Goal: Task Accomplishment & Management: Manage account settings

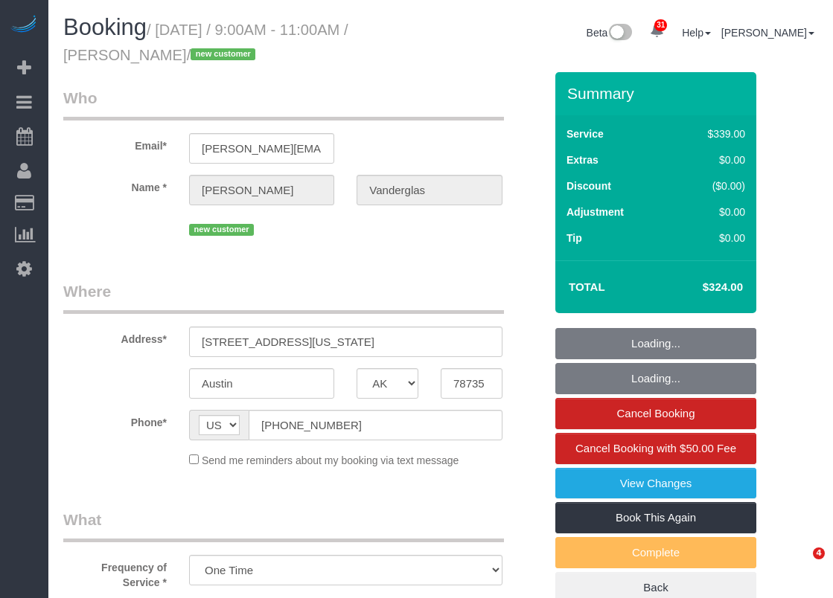
select select "[GEOGRAPHIC_DATA]"
select select "3"
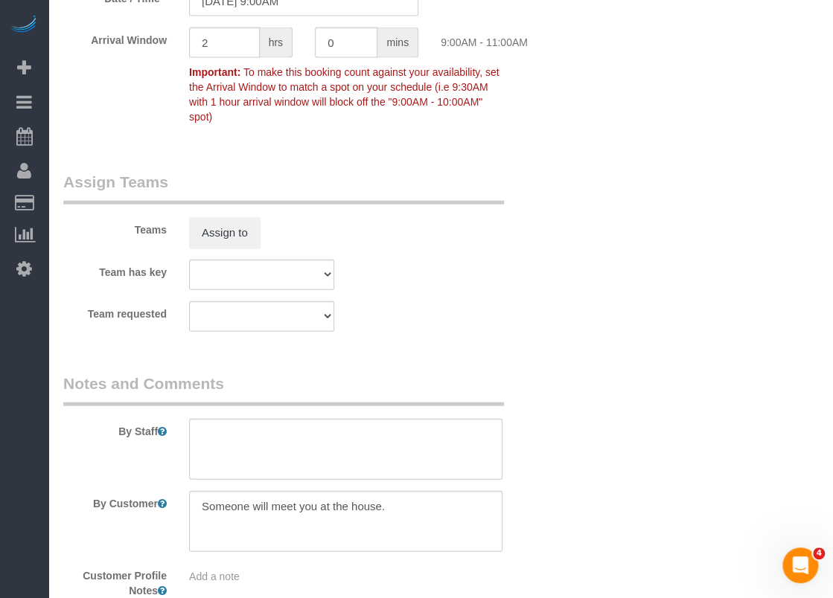
scroll to position [1676, 0]
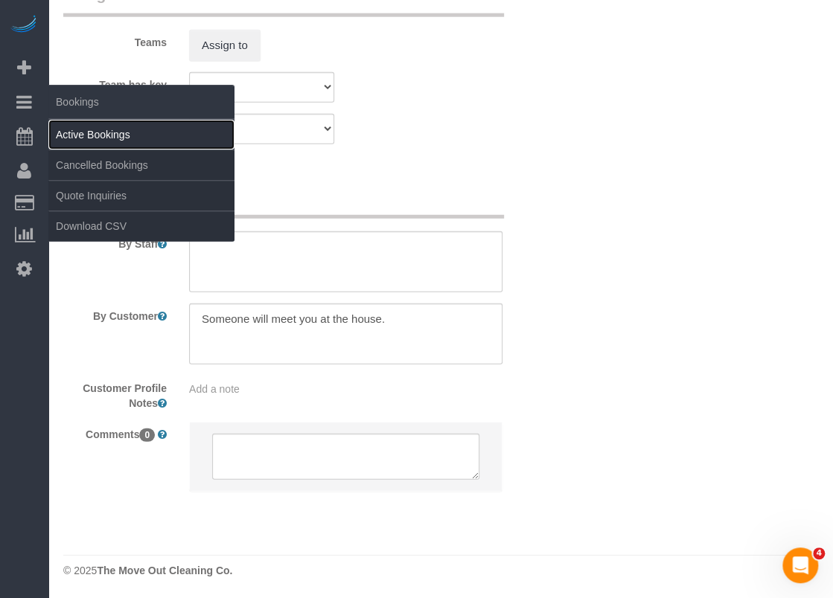
click at [90, 127] on link "Active Bookings" at bounding box center [141, 135] width 186 height 30
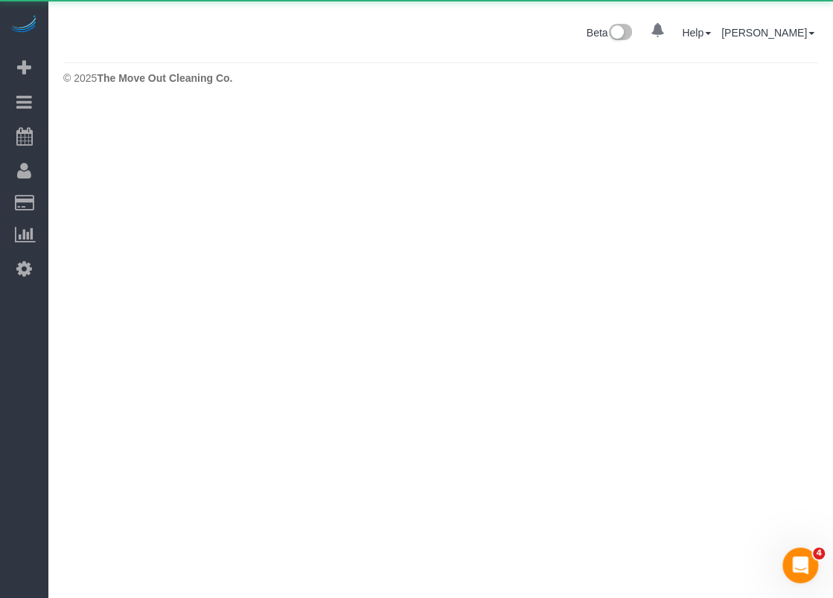
scroll to position [0, 0]
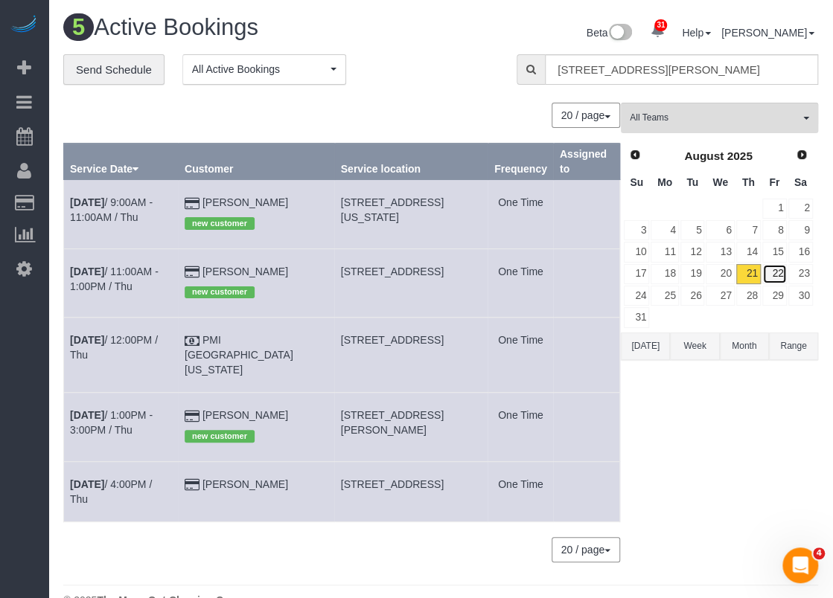
click at [768, 267] on link "22" at bounding box center [774, 274] width 25 height 20
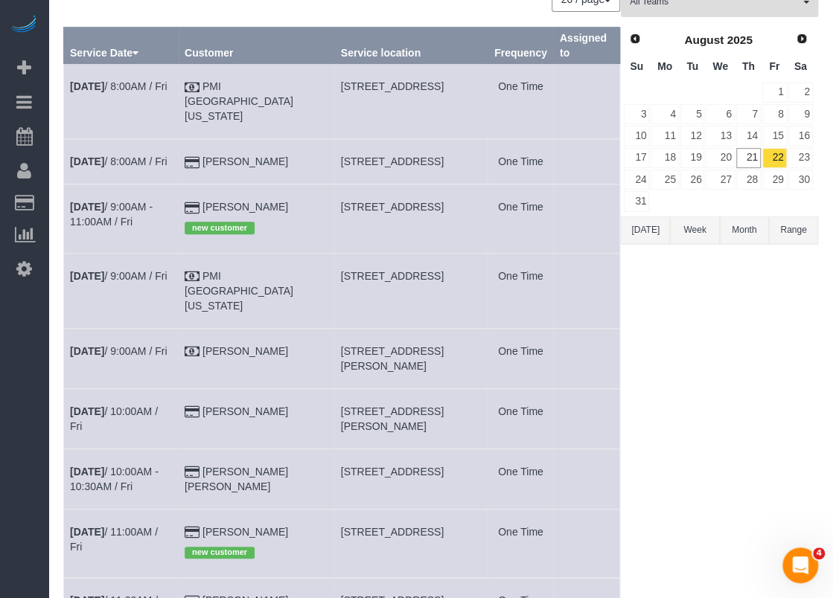
scroll to position [149, 0]
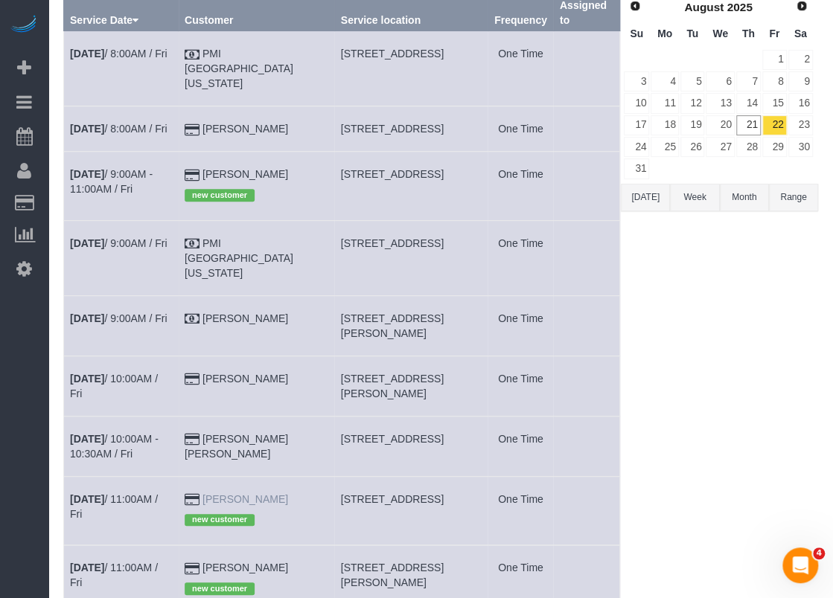
drag, startPoint x: 316, startPoint y: 492, endPoint x: 246, endPoint y: 496, distance: 70.1
click at [246, 496] on td "[PERSON_NAME] new customer" at bounding box center [257, 510] width 156 height 68
copy link "[PERSON_NAME]"
click at [158, 496] on link "[DATE] 11:00AM / Fri" at bounding box center [114, 507] width 88 height 27
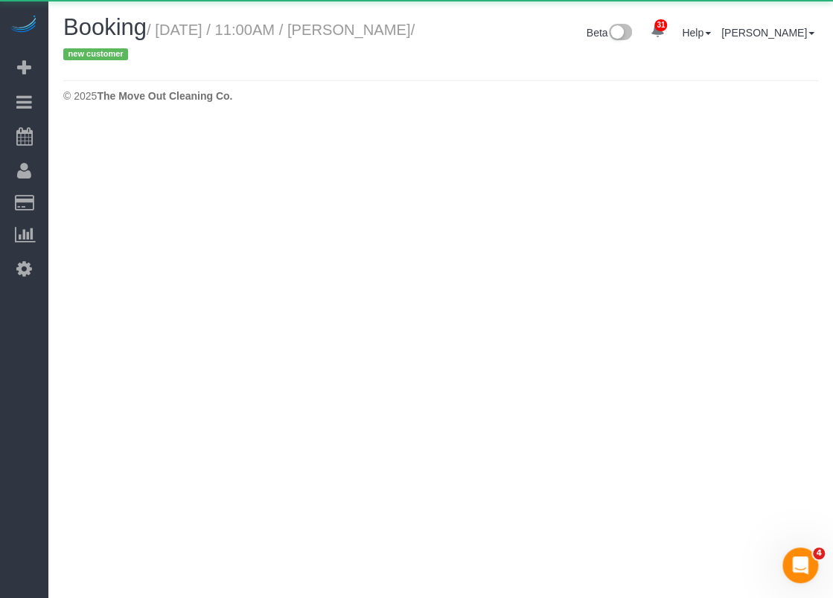
select select "[GEOGRAPHIC_DATA]"
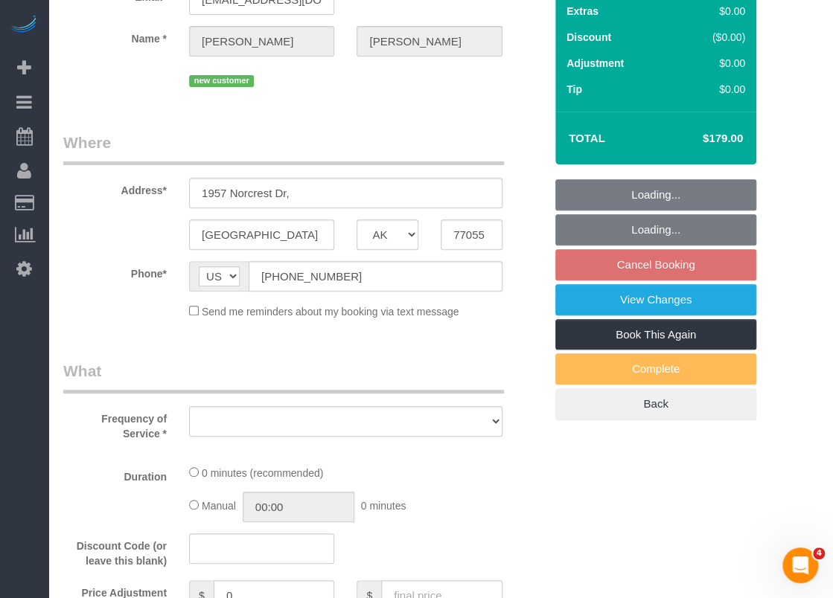
select select "object:2793"
select select "string:fspay-85b5d929-ff9e-4ffb-b625-dc483829d6ee"
select select "3"
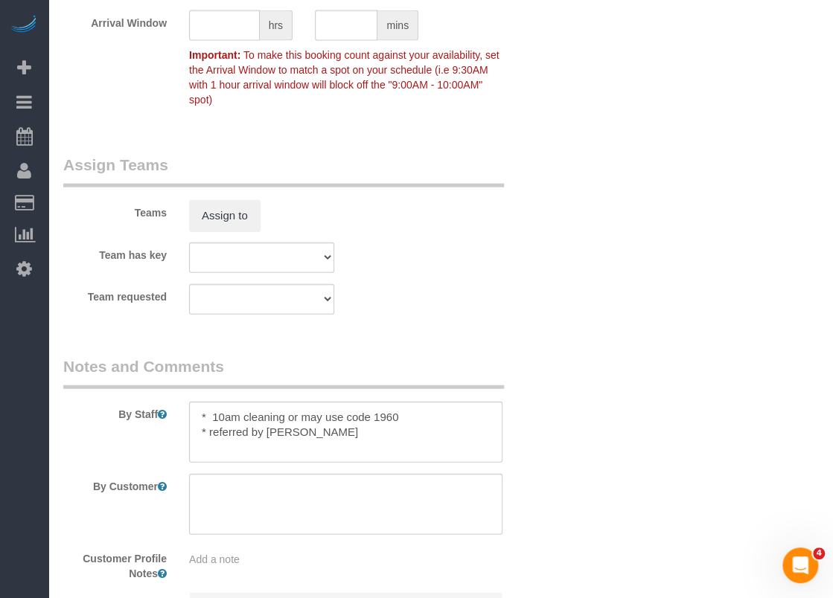
scroll to position [1676, 0]
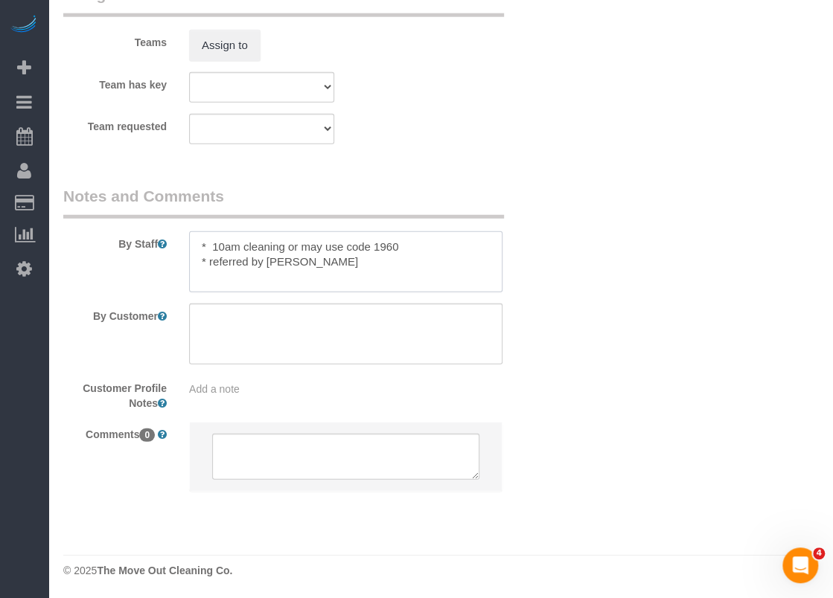
click at [357, 264] on textarea at bounding box center [345, 261] width 313 height 61
paste textarea "No need to clean mini blinds, they are new."
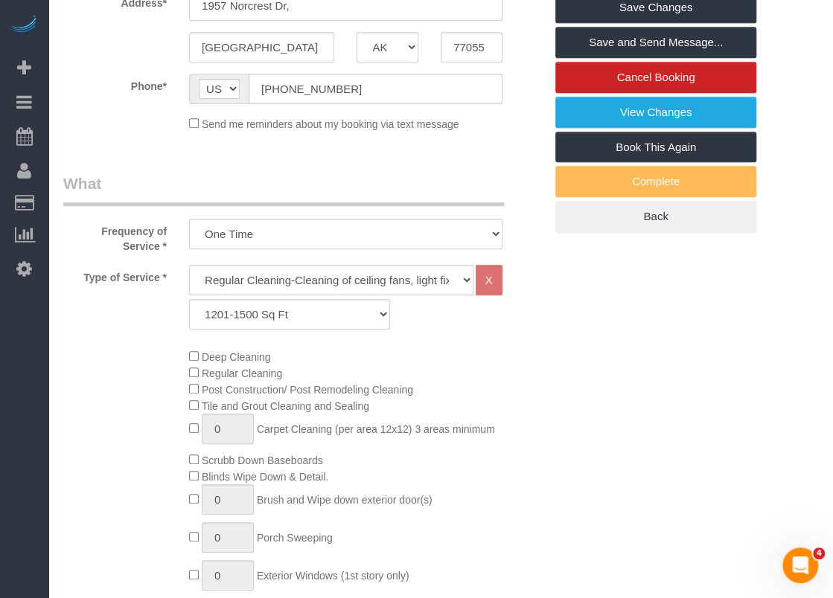
scroll to position [113, 0]
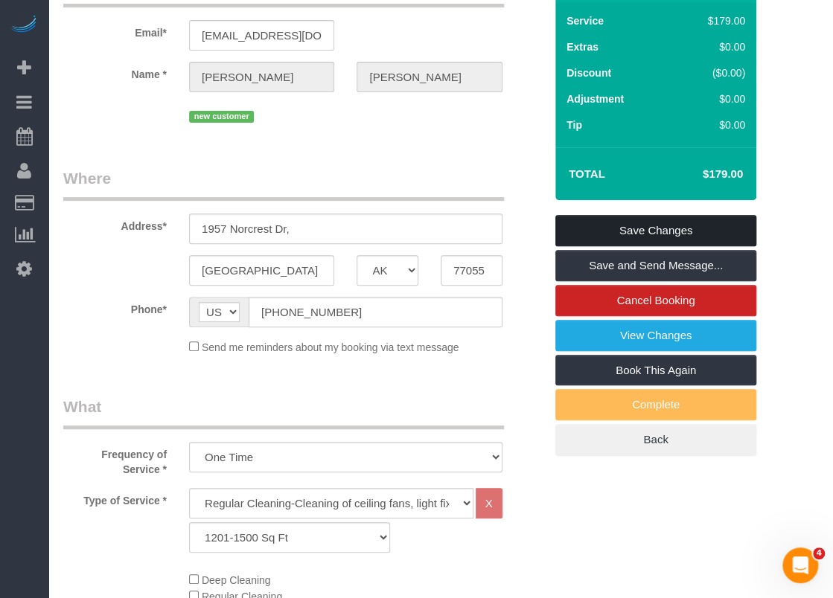
type textarea "* 10am cleaning or may use code 1960 * referred by [PERSON_NAME] * No need to c…"
click at [649, 223] on link "Save Changes" at bounding box center [655, 230] width 201 height 31
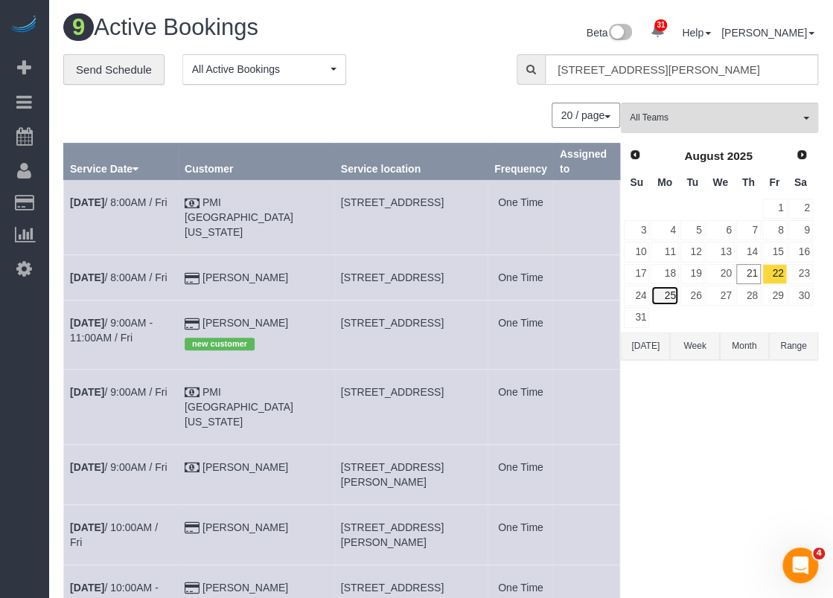
click at [664, 291] on link "25" at bounding box center [665, 296] width 28 height 20
